Goal: Information Seeking & Learning: Learn about a topic

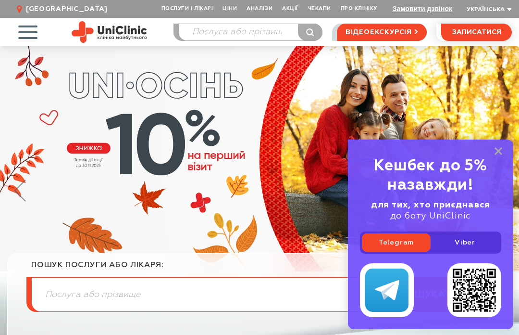
click at [495, 151] on icon at bounding box center [499, 151] width 8 height 8
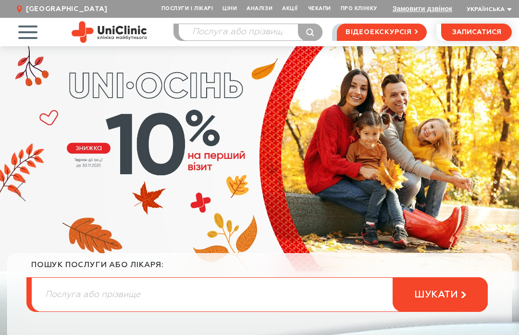
click at [33, 31] on span "button" at bounding box center [28, 32] width 40 height 40
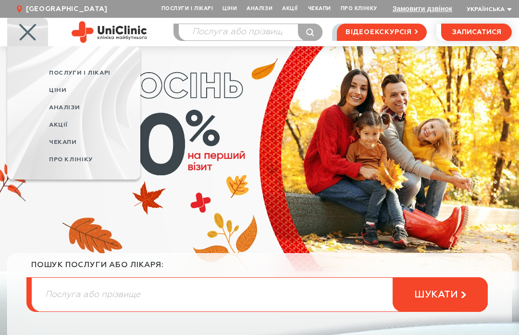
click at [62, 91] on span "Ціни" at bounding box center [57, 90] width 17 height 6
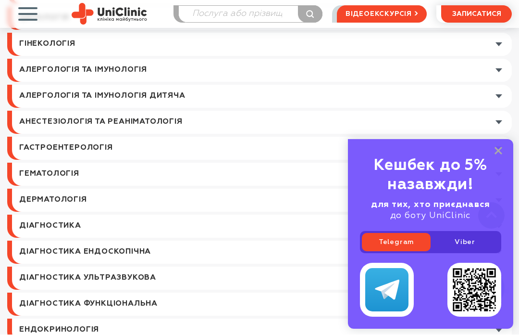
scroll to position [524, 0]
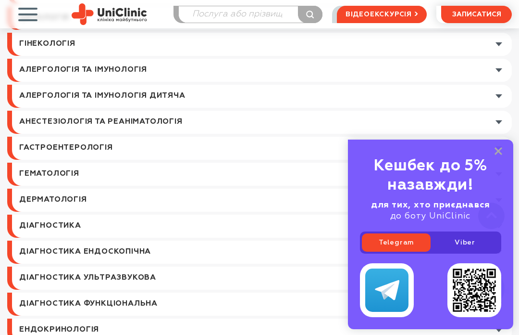
click at [495, 155] on icon at bounding box center [499, 151] width 8 height 8
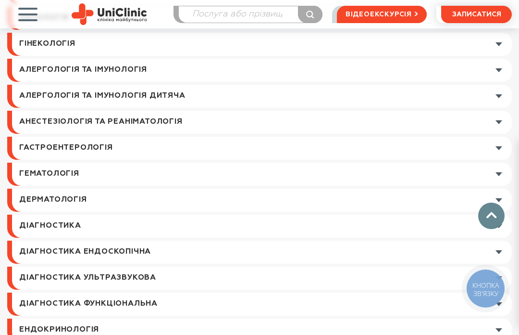
click at [88, 170] on link at bounding box center [262, 174] width 500 height 23
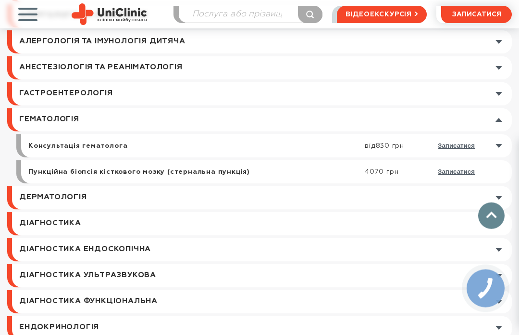
scroll to position [603, 0]
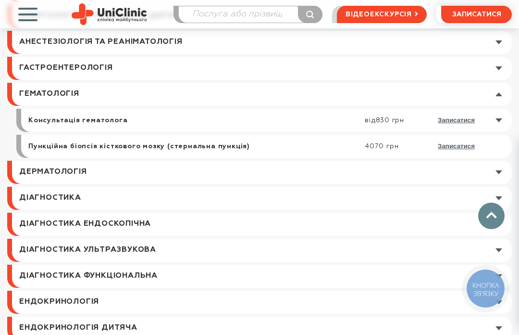
click at [102, 194] on link at bounding box center [262, 198] width 500 height 23
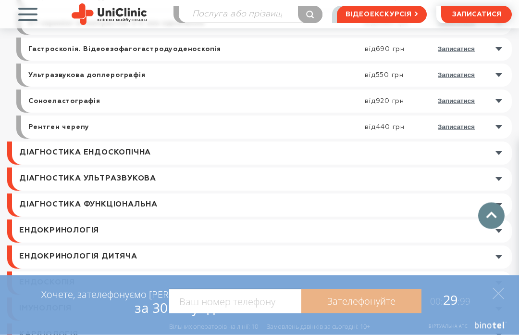
scroll to position [1609, 0]
click at [410, 150] on link at bounding box center [262, 152] width 500 height 23
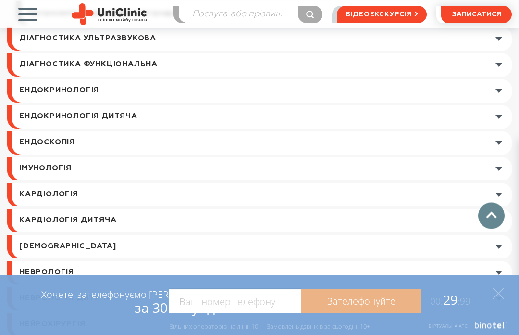
scroll to position [867, 0]
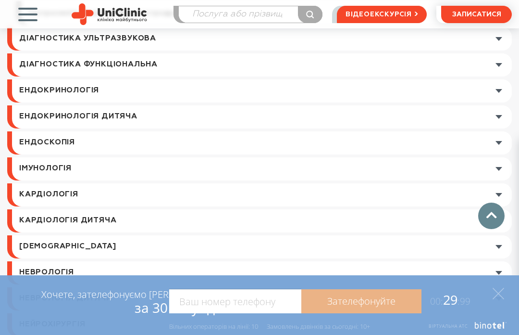
click at [441, 190] on link at bounding box center [262, 194] width 500 height 23
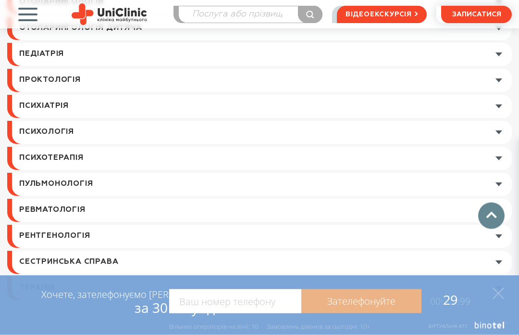
scroll to position [1422, 0]
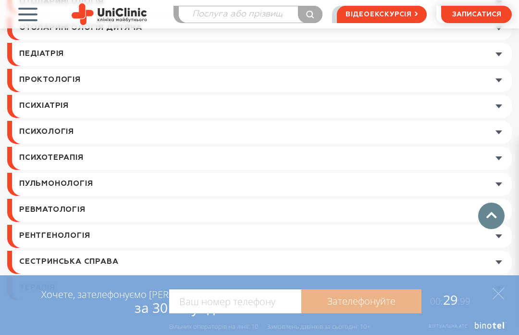
click at [438, 207] on link at bounding box center [262, 210] width 500 height 23
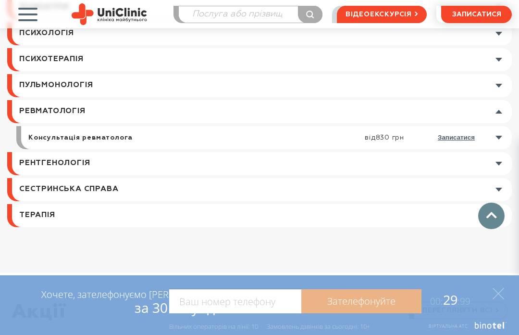
scroll to position [1333, 0]
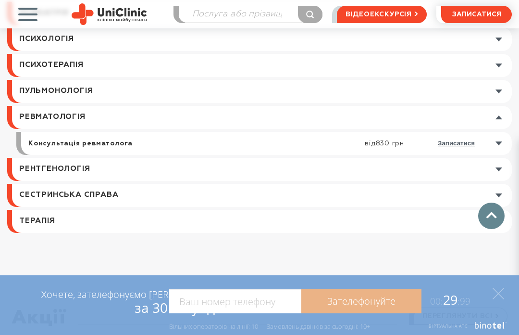
click at [417, 197] on link at bounding box center [262, 195] width 500 height 23
